Goal: Communication & Community: Answer question/provide support

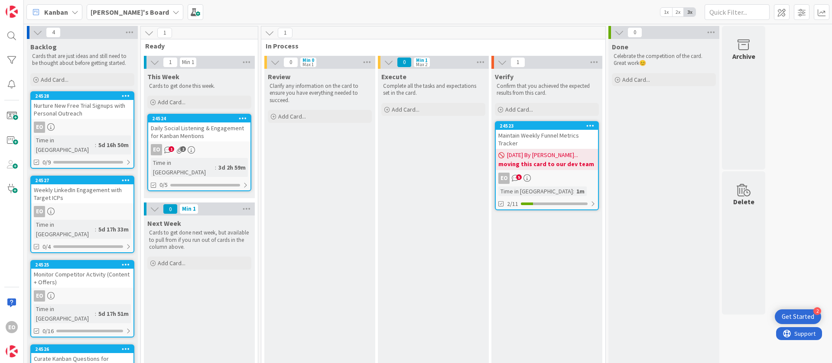
click at [204, 139] on div "Daily Social Listening & Engagement for Kanban Mentions" at bounding box center [199, 132] width 102 height 19
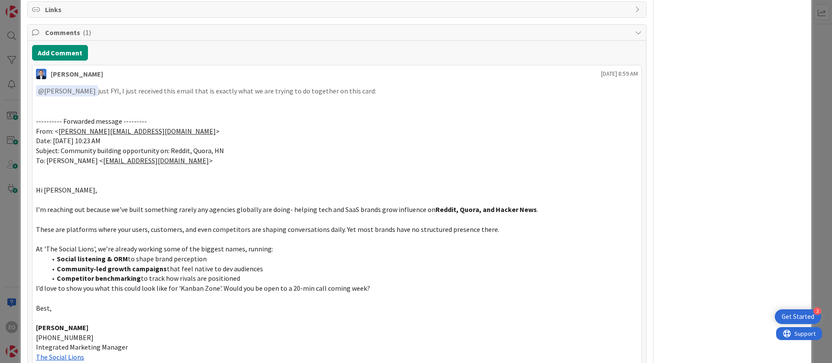
scroll to position [704, 0]
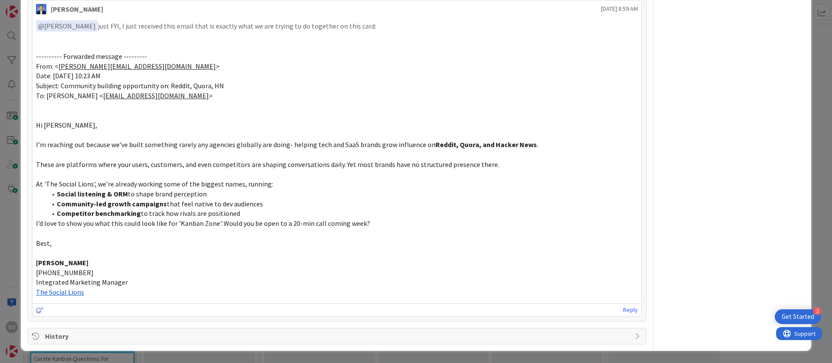
click at [39, 313] on icon at bounding box center [40, 311] width 8 height 6
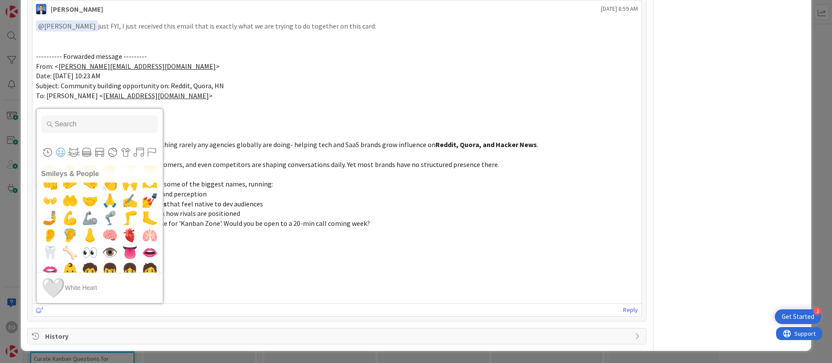
scroll to position [585, 0]
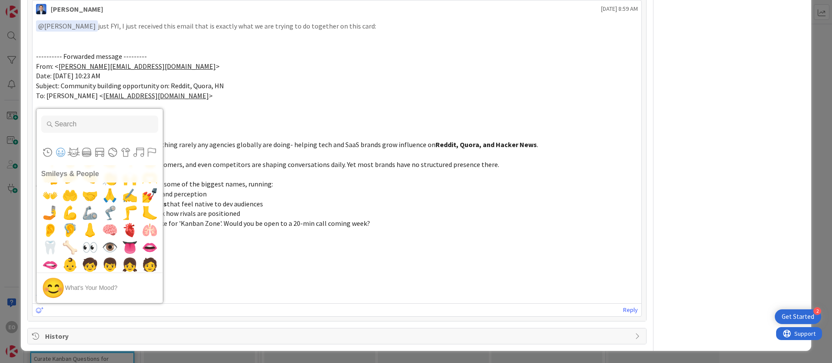
click at [240, 246] on p "Best," at bounding box center [337, 244] width 602 height 10
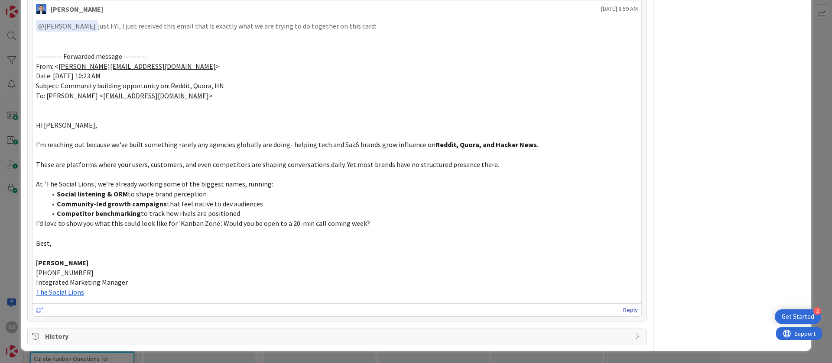
click at [623, 307] on link "Reply" at bounding box center [630, 310] width 15 height 11
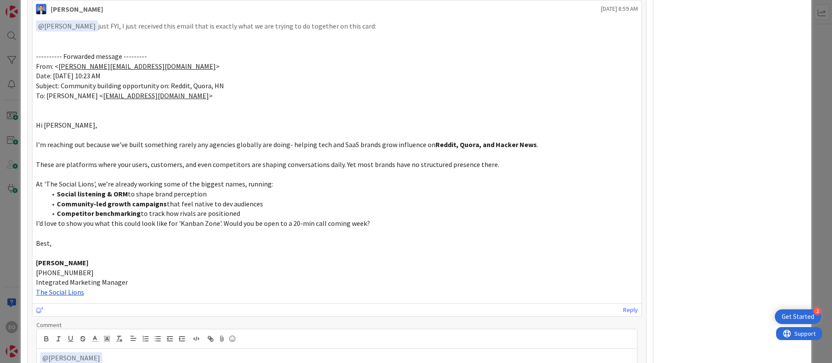
scroll to position [790, 0]
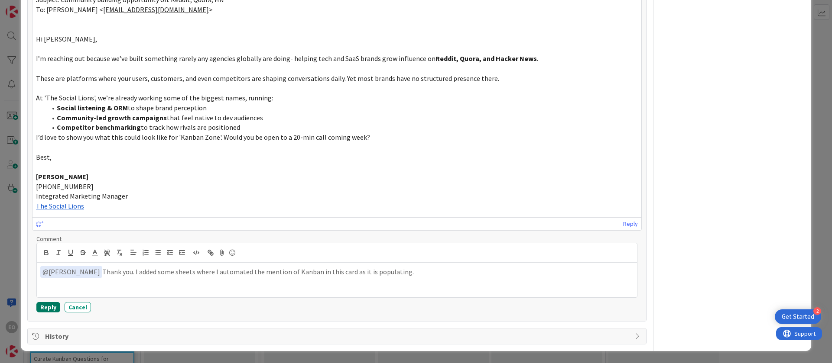
click at [44, 307] on button "Reply" at bounding box center [48, 307] width 24 height 10
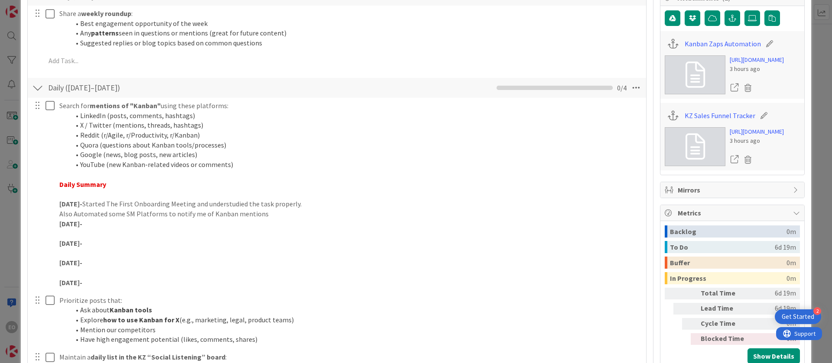
scroll to position [0, 0]
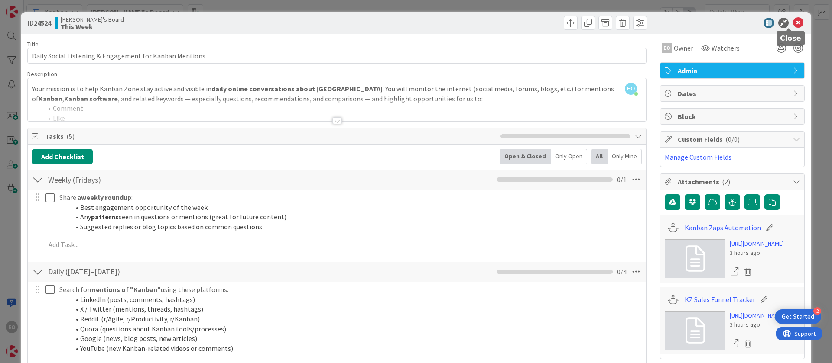
click at [793, 22] on icon at bounding box center [798, 23] width 10 height 10
